Goal: Find specific page/section: Find specific page/section

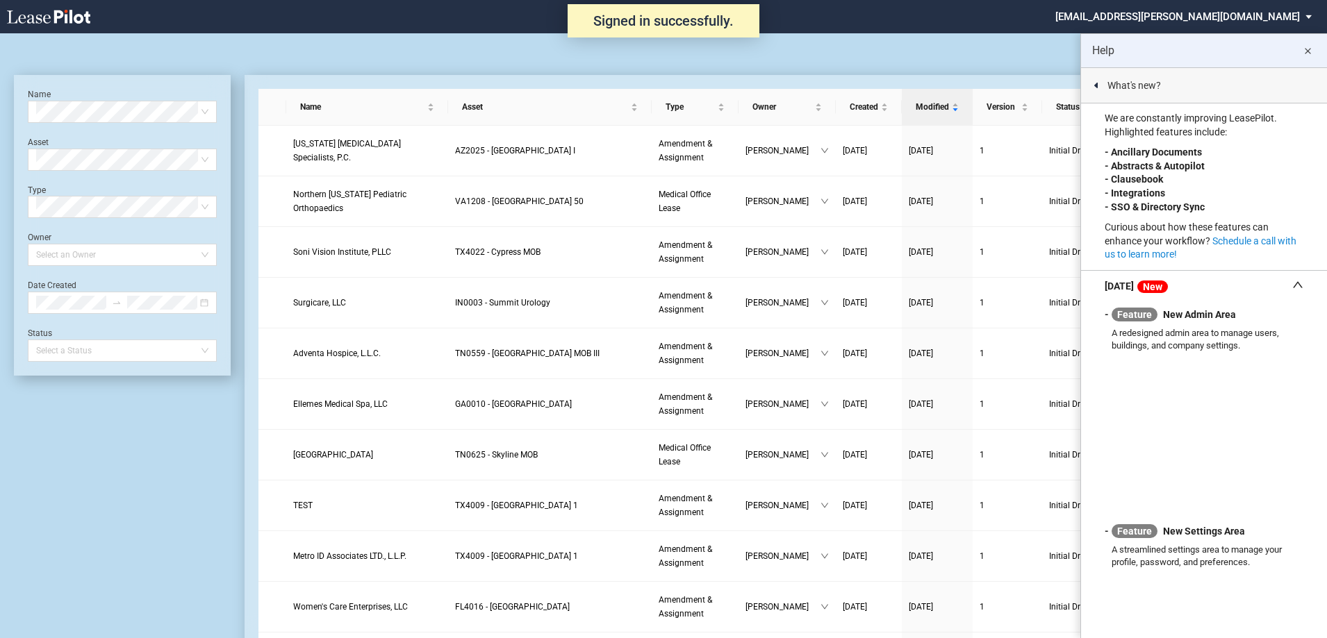
click at [1309, 44] on md-icon "close" at bounding box center [1307, 51] width 17 height 17
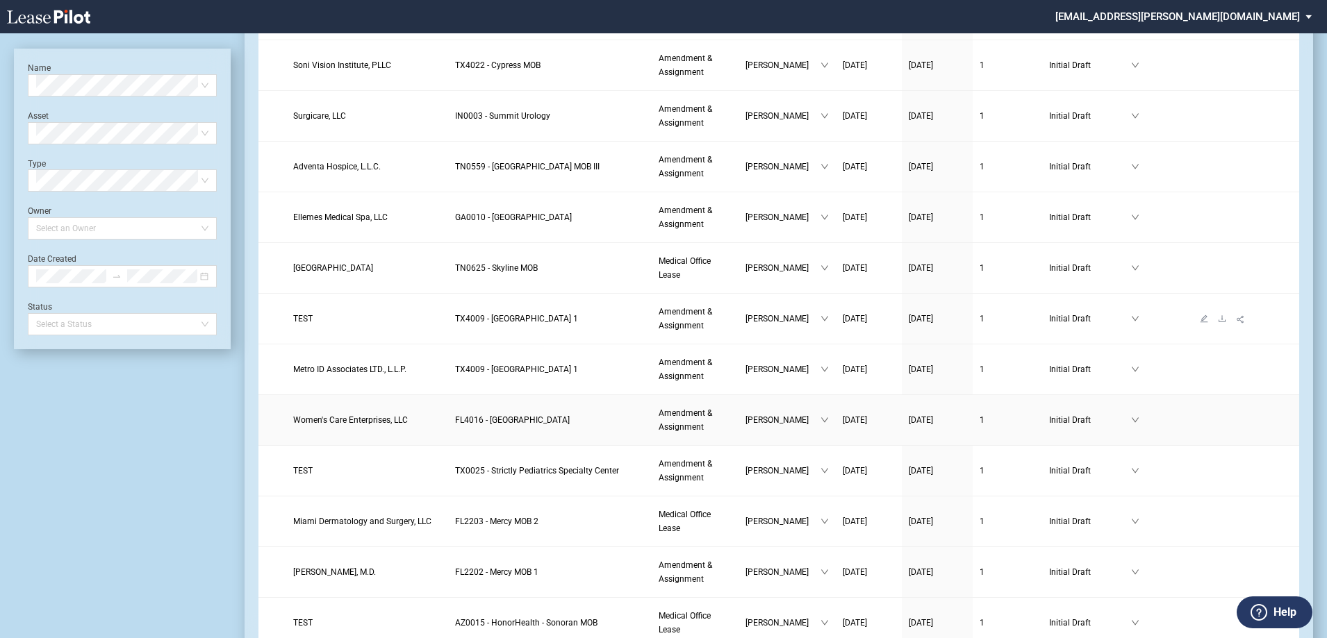
scroll to position [208, 0]
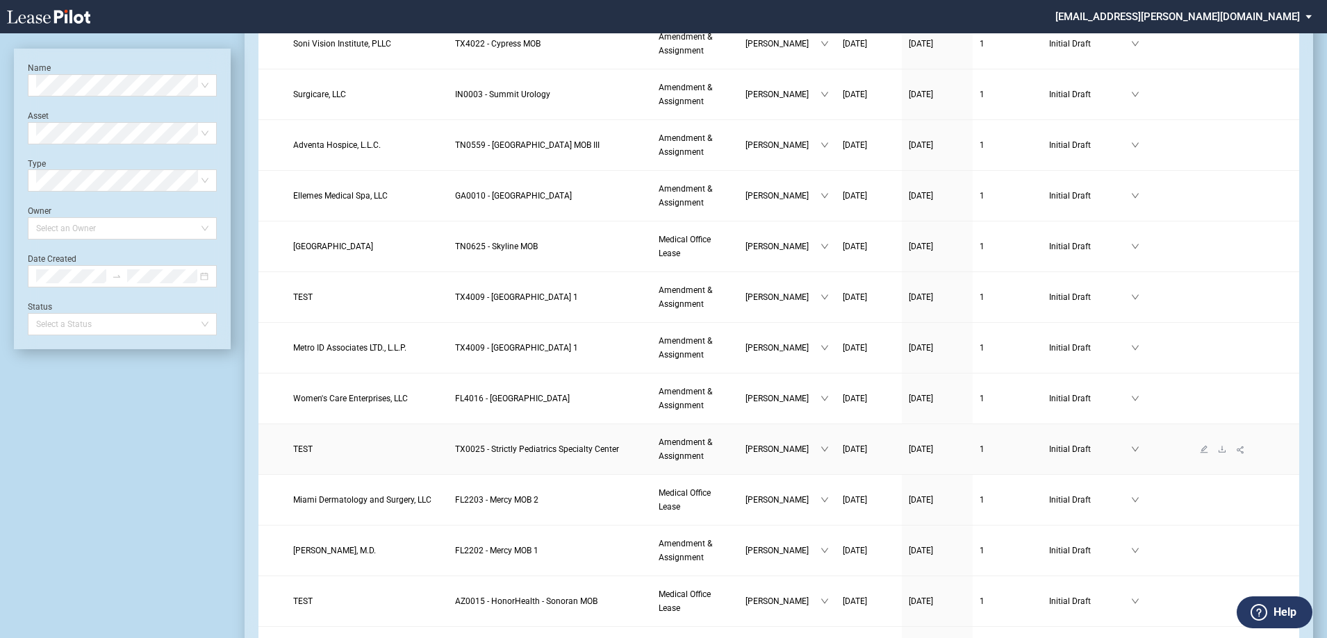
click at [361, 456] on link "TEST" at bounding box center [367, 450] width 148 height 14
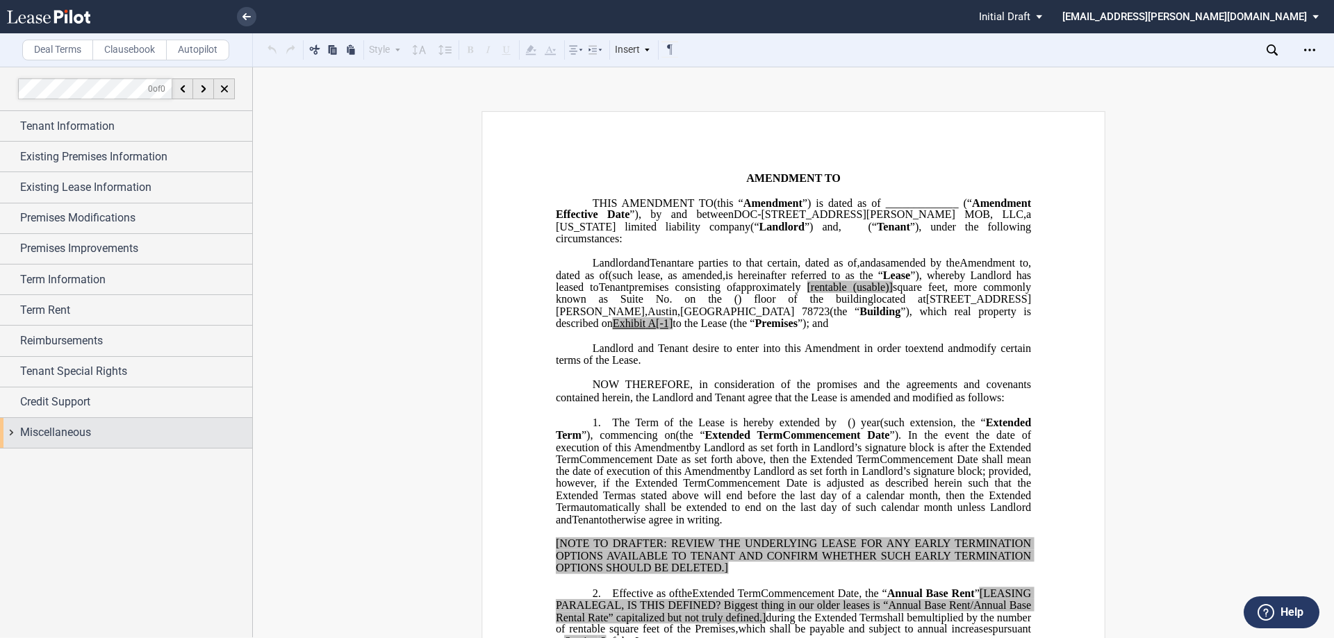
click at [15, 433] on div "Miscellaneous" at bounding box center [126, 433] width 252 height 30
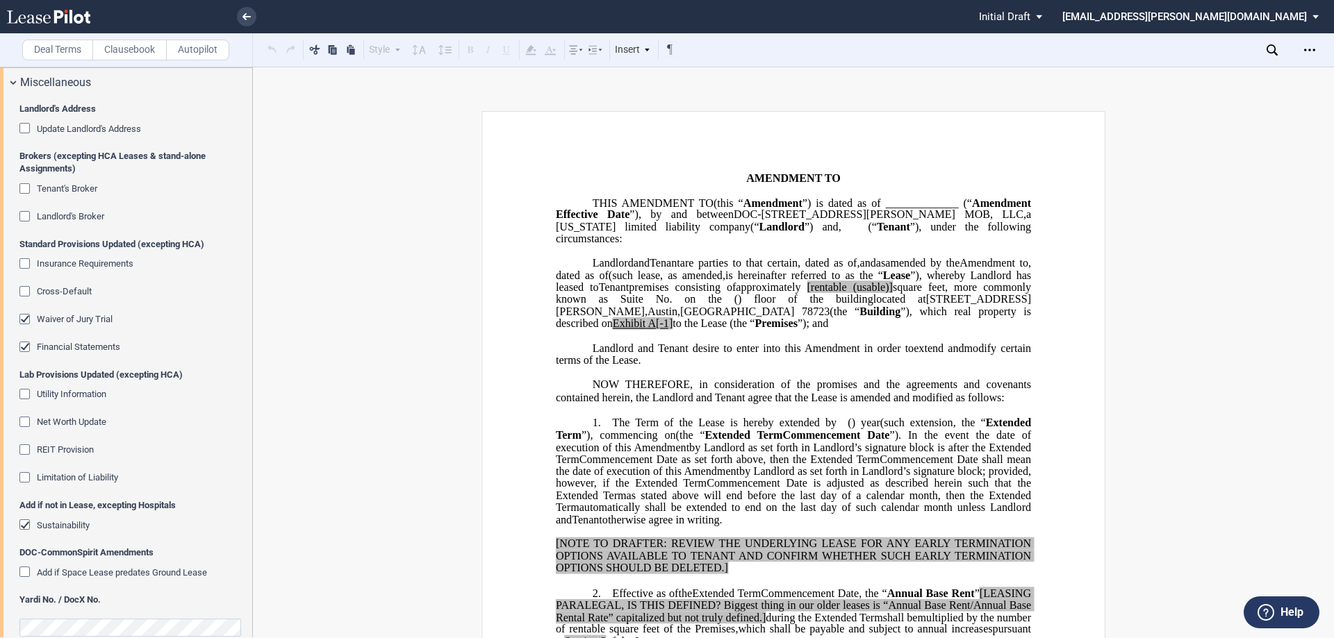
scroll to position [372, 0]
